Goal: Information Seeking & Learning: Find specific fact

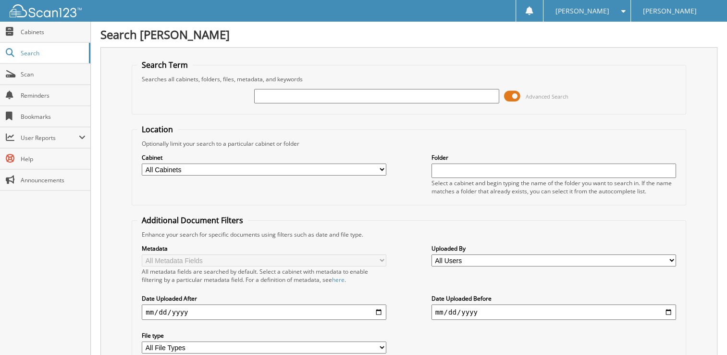
click at [345, 91] on input "text" at bounding box center [376, 96] width 245 height 14
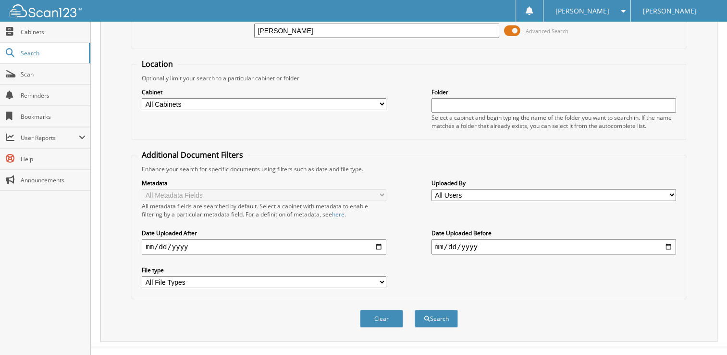
scroll to position [73, 0]
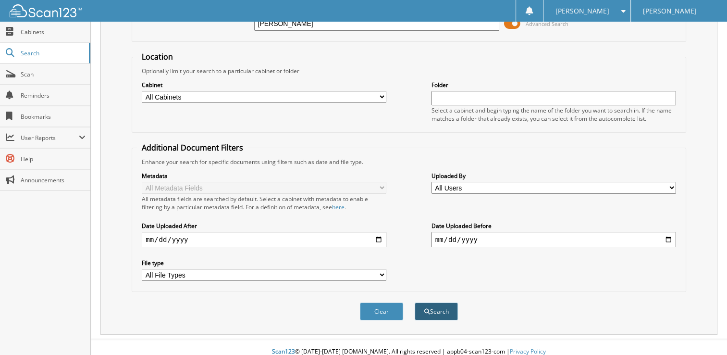
type input "HARMON ODELL"
click at [438, 305] on button "Search" at bounding box center [436, 311] width 43 height 18
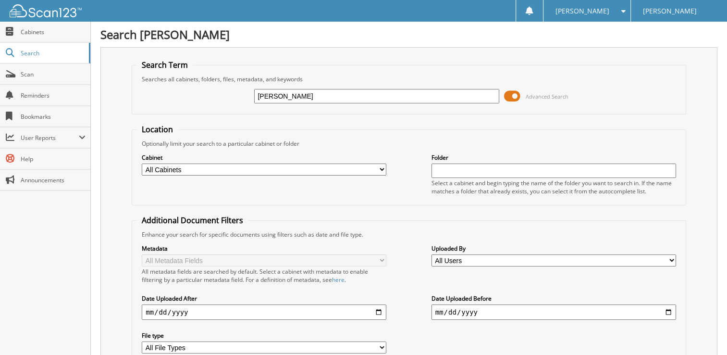
drag, startPoint x: 290, startPoint y: 95, endPoint x: 389, endPoint y: 101, distance: 99.2
click at [389, 101] on input "[PERSON_NAME]" at bounding box center [376, 96] width 245 height 14
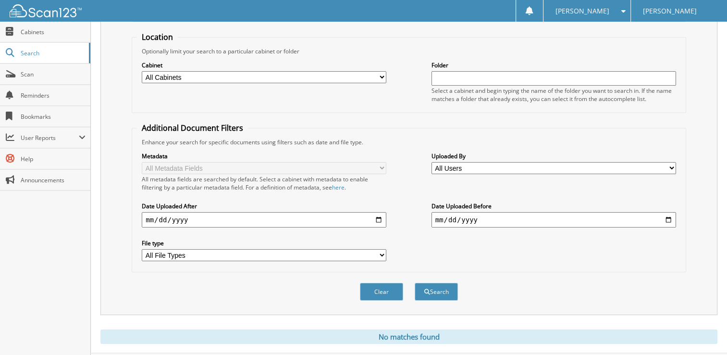
scroll to position [106, 0]
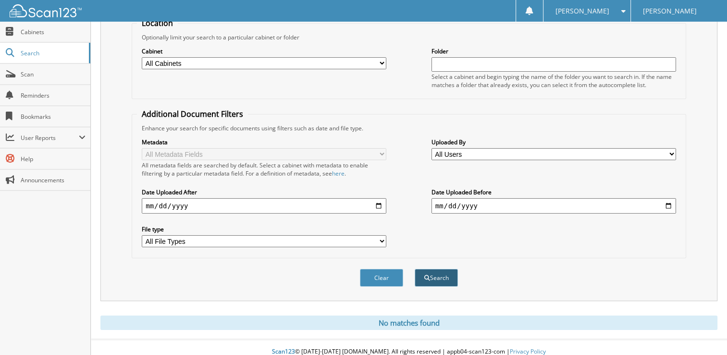
type input "[PERSON_NAME]"
click at [435, 269] on button "Search" at bounding box center [436, 278] width 43 height 18
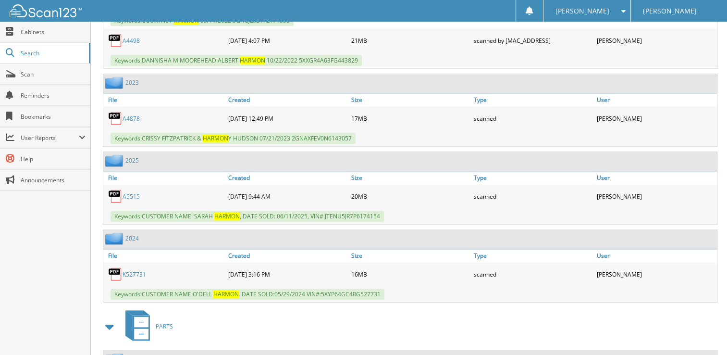
scroll to position [1250, 0]
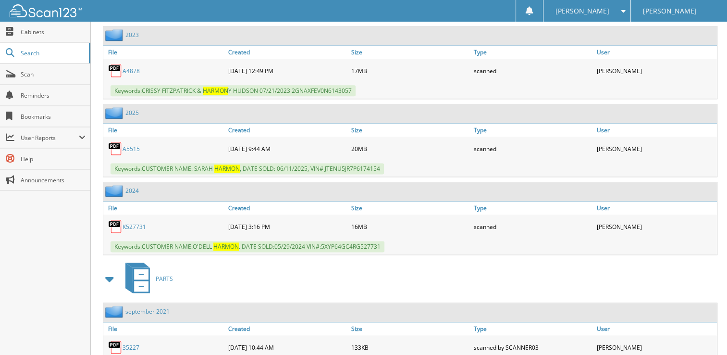
click at [132, 223] on link "K 5 2 7 7 3 1" at bounding box center [135, 227] width 24 height 8
